Goal: Complete application form: Complete application form

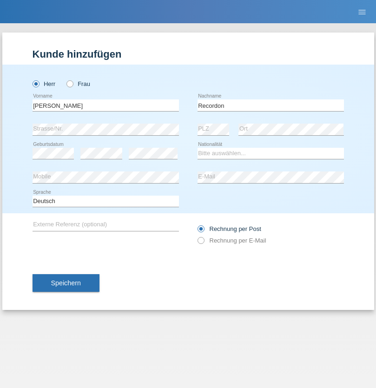
type input "Recordon"
select select "CH"
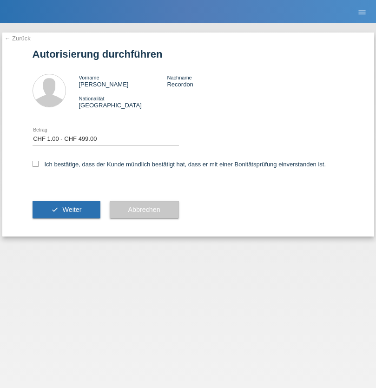
select select "1"
checkbox input "true"
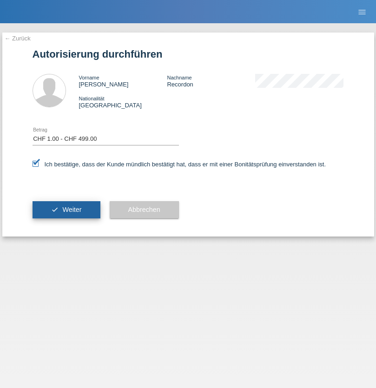
click at [66, 210] on span "Weiter" at bounding box center [71, 209] width 19 height 7
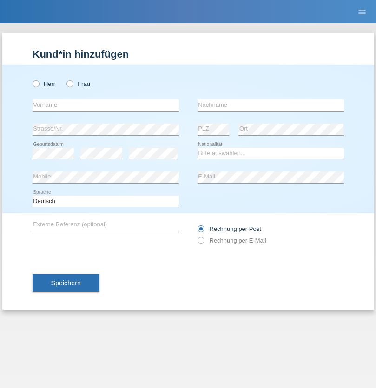
radio input "true"
click at [105, 105] on input "text" at bounding box center [106, 105] width 146 height 12
type input "Anamaria"
click at [270, 105] on input "text" at bounding box center [270, 105] width 146 height 12
type input "Orbulescu"
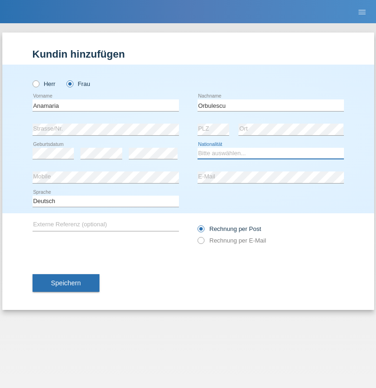
select select "RO"
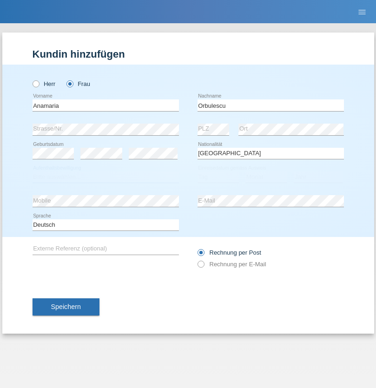
select select "C"
select select "01"
select select "02"
select select "2021"
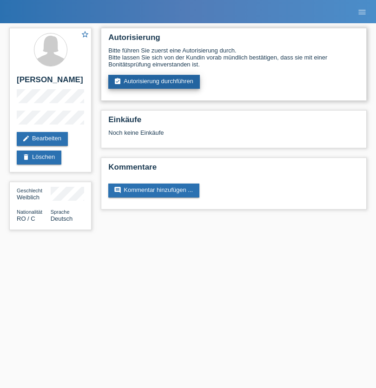
click at [154, 82] on link "assignment_turned_in Autorisierung durchführen" at bounding box center [154, 82] width 92 height 14
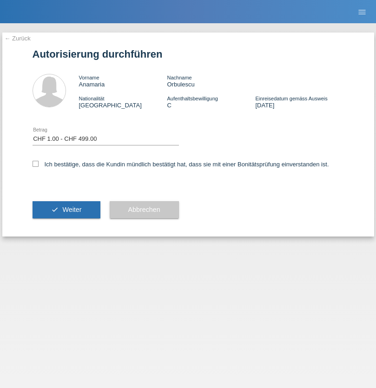
select select "1"
checkbox input "true"
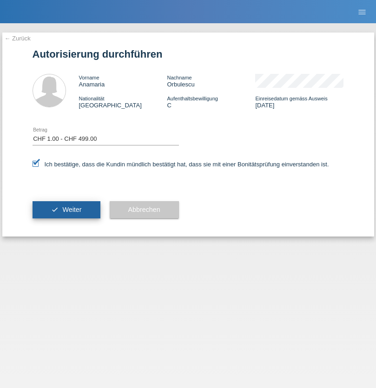
click at [66, 210] on span "Weiter" at bounding box center [71, 209] width 19 height 7
